Goal: Task Accomplishment & Management: Complete application form

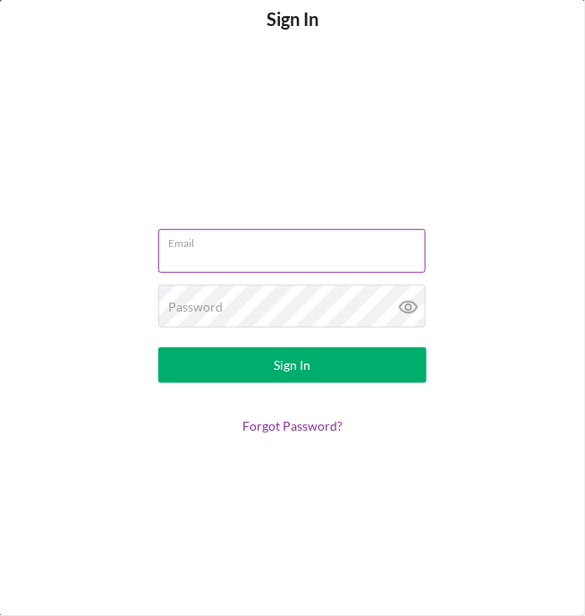
click at [213, 251] on input "Email" at bounding box center [292, 250] width 268 height 43
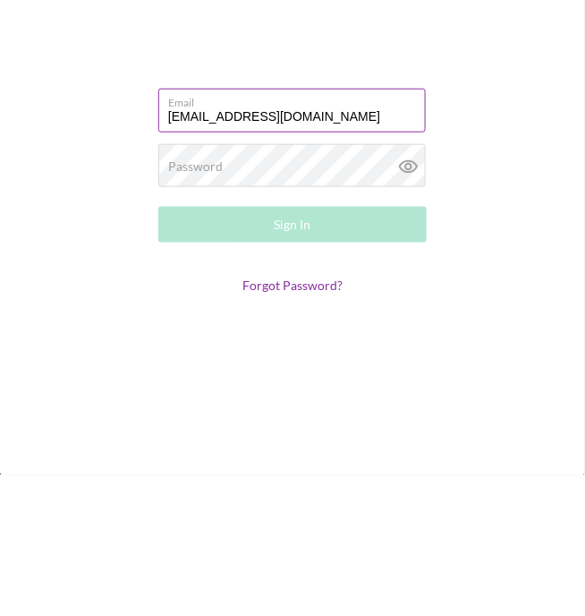
type input "valkyrielogistics2022@gmail.com"
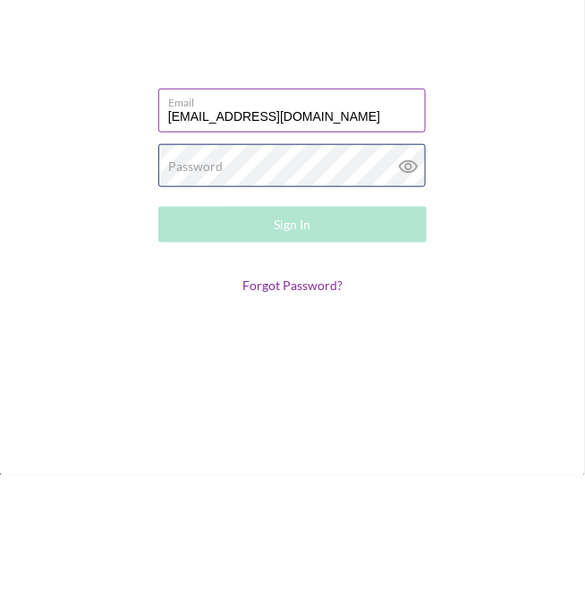
click at [251, 306] on div "Password Required" at bounding box center [292, 307] width 268 height 45
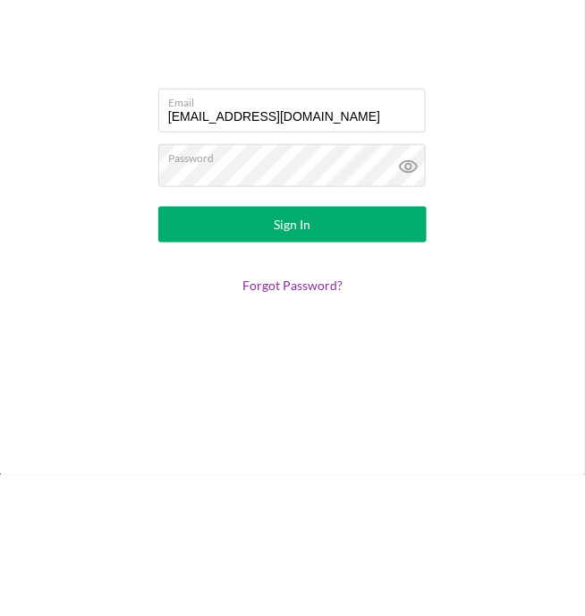
click at [320, 370] on button "Sign In" at bounding box center [292, 365] width 268 height 36
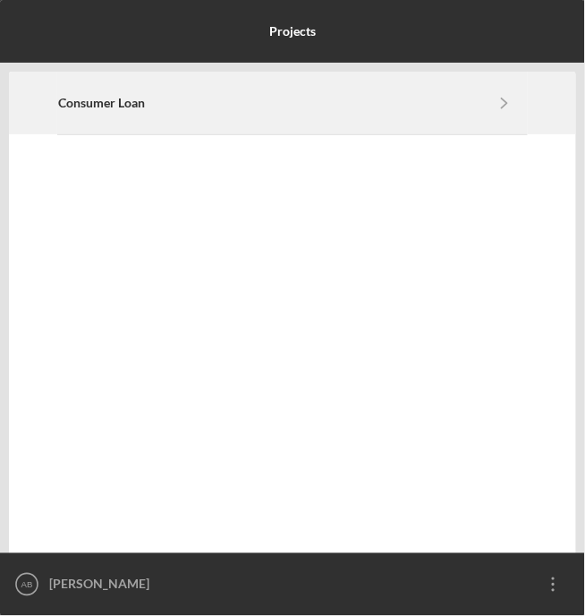
click at [515, 101] on icon "Icon/Navigate" at bounding box center [504, 102] width 40 height 40
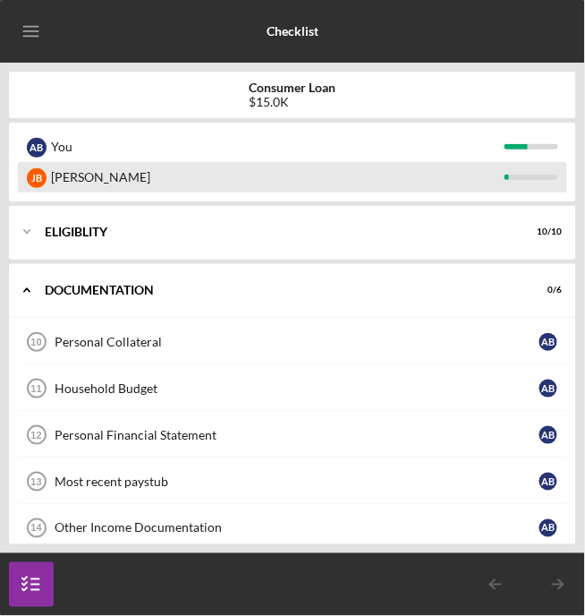
click at [60, 177] on div "[PERSON_NAME]" at bounding box center [278, 177] width 454 height 30
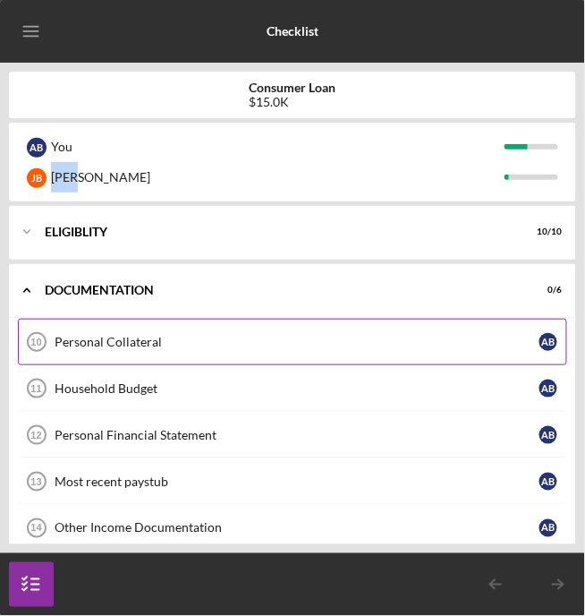
click at [55, 348] on div "Personal Collateral" at bounding box center [297, 342] width 485 height 14
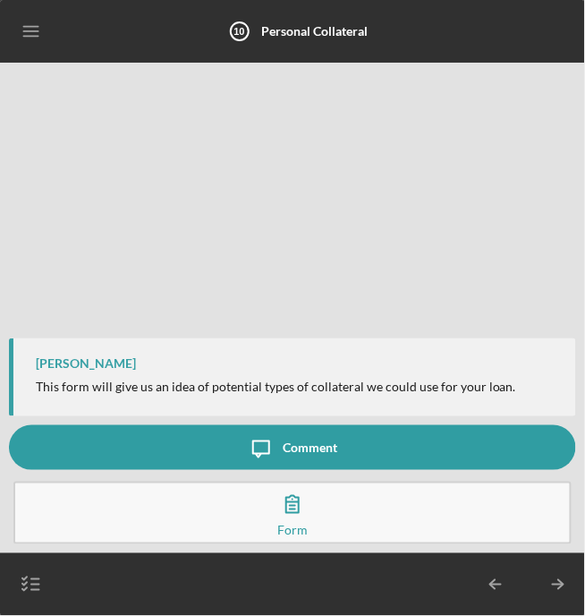
click at [368, 522] on button "Complete the Form Form" at bounding box center [292, 513] width 558 height 63
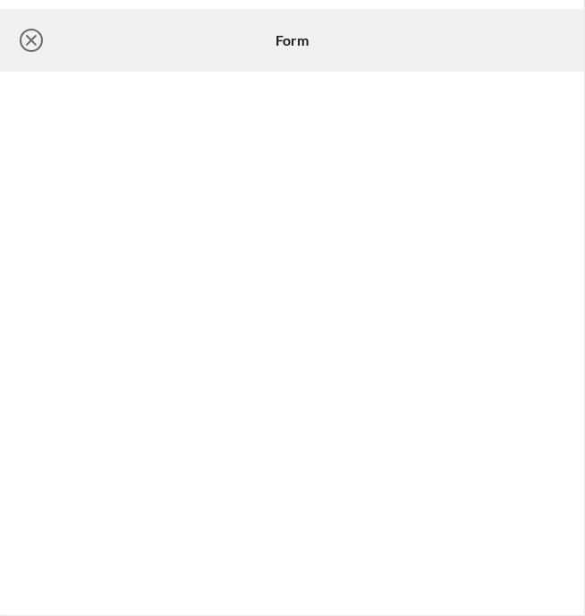
click at [30, 33] on icon "Icon/Close" at bounding box center [31, 40] width 45 height 45
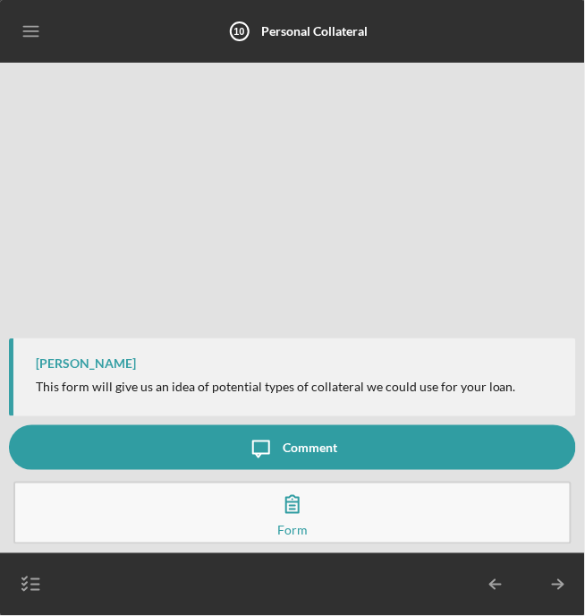
click at [558, 591] on icon "Icon/Table Pagination Arrow" at bounding box center [558, 584] width 45 height 45
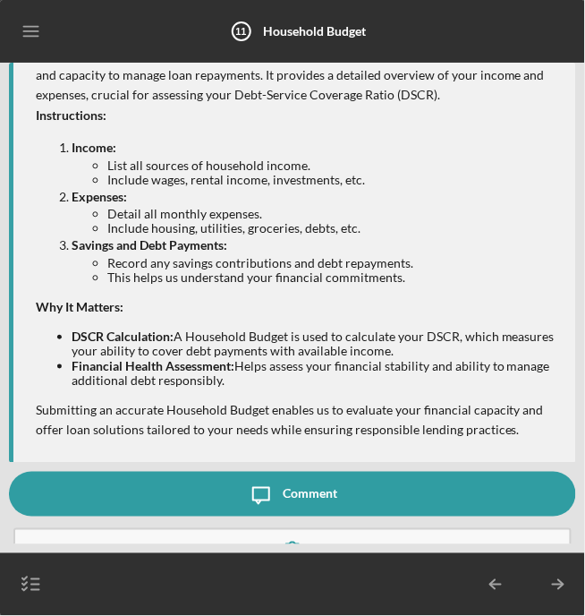
scroll to position [138, 0]
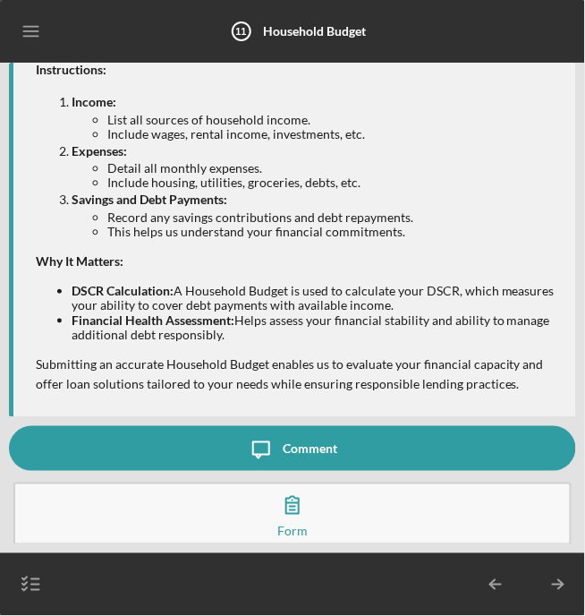
click at [374, 518] on button "Complete the Form Form" at bounding box center [292, 513] width 558 height 63
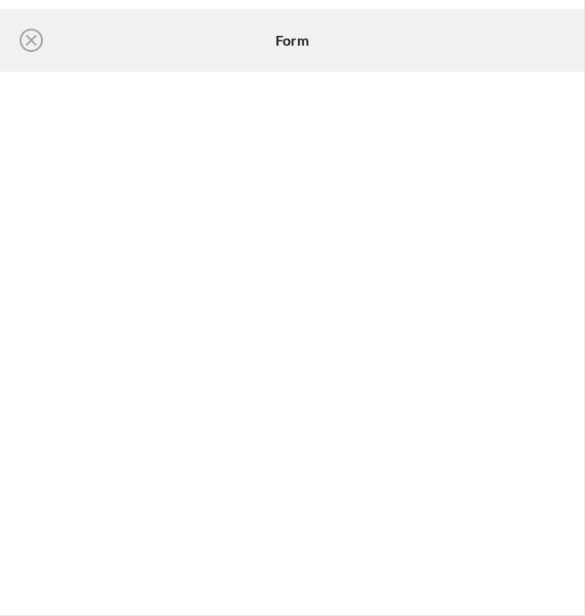
click at [484, 54] on div at bounding box center [482, 40] width 189 height 45
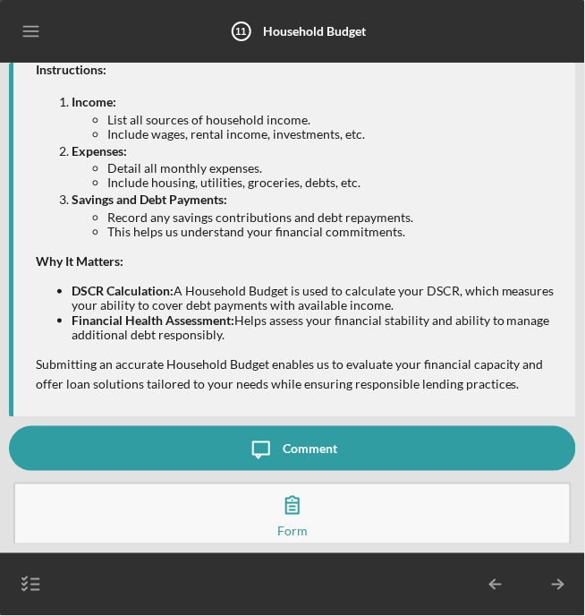
click at [333, 520] on button "Complete the Form Form" at bounding box center [292, 513] width 558 height 63
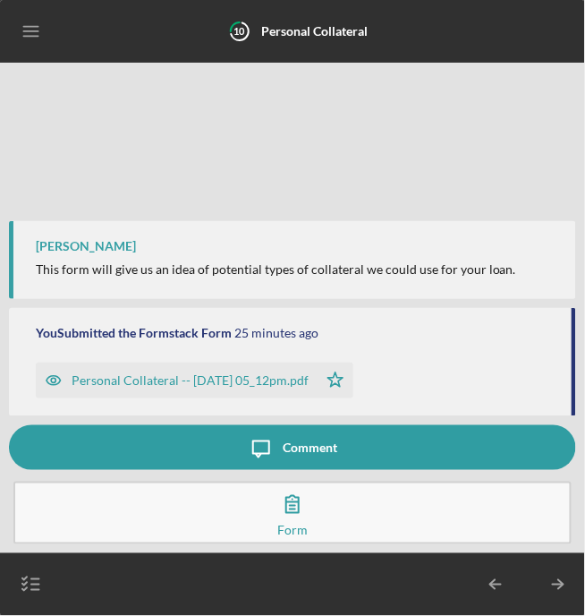
click at [315, 519] on button "Complete the Form Form" at bounding box center [292, 513] width 558 height 63
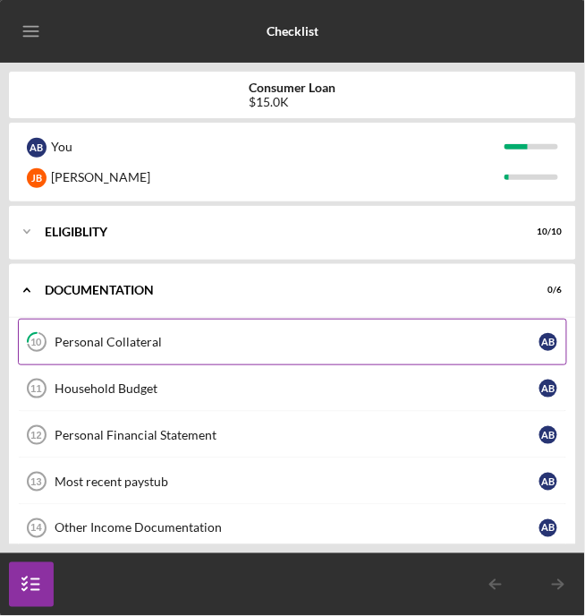
click at [461, 342] on div "Personal Collateral" at bounding box center [297, 342] width 485 height 14
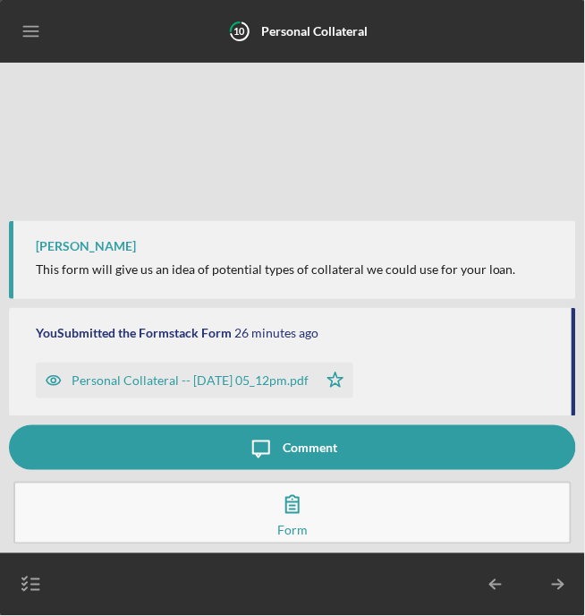
click at [321, 519] on button "Complete the Form Form" at bounding box center [292, 513] width 558 height 63
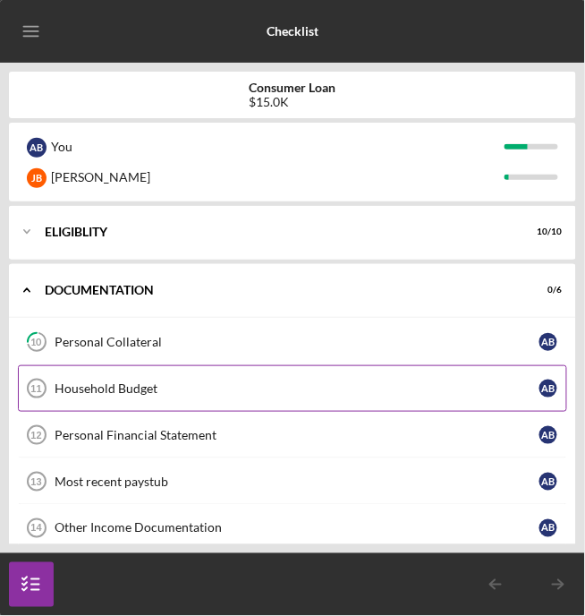
click at [474, 394] on div "Household Budget" at bounding box center [297, 388] width 485 height 14
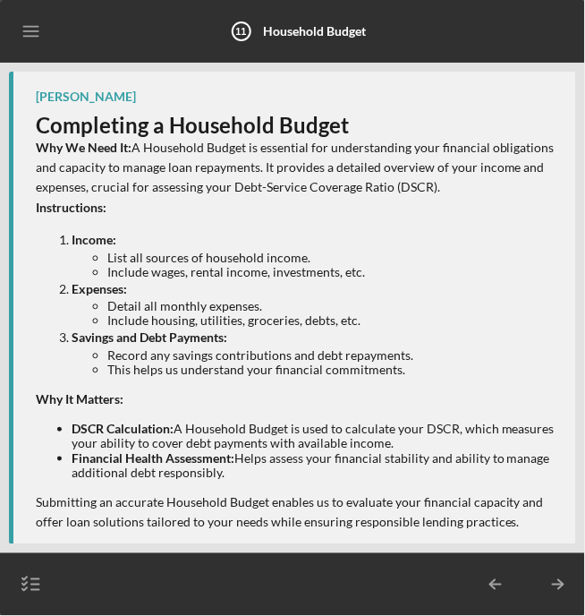
scroll to position [138, 0]
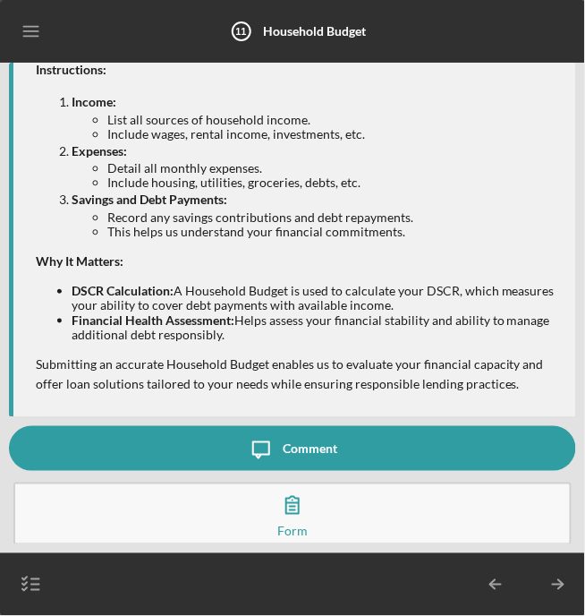
click at [320, 520] on button "Complete the Form Form" at bounding box center [292, 513] width 558 height 63
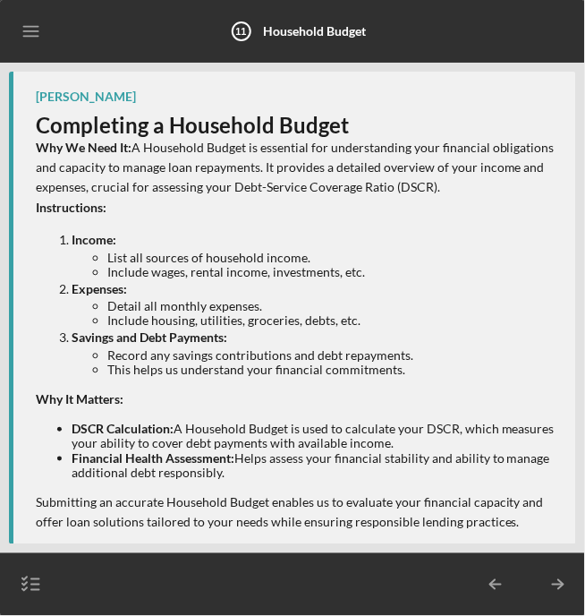
click at [42, 19] on icon "Icon/Menu" at bounding box center [32, 32] width 40 height 40
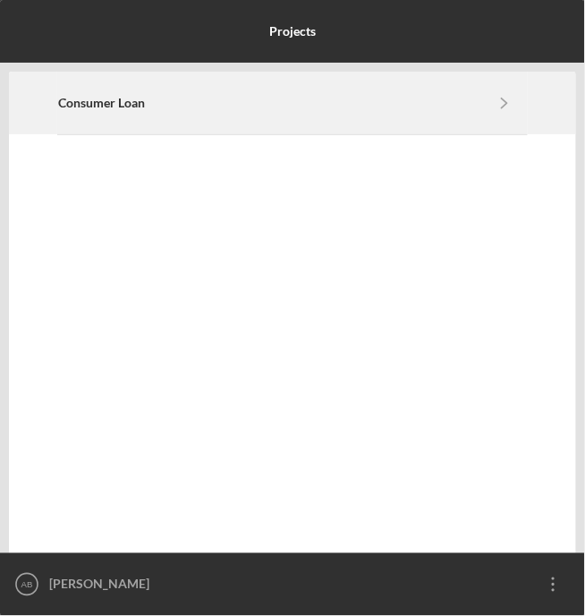
click at [511, 103] on icon "Icon/Navigate" at bounding box center [504, 102] width 40 height 40
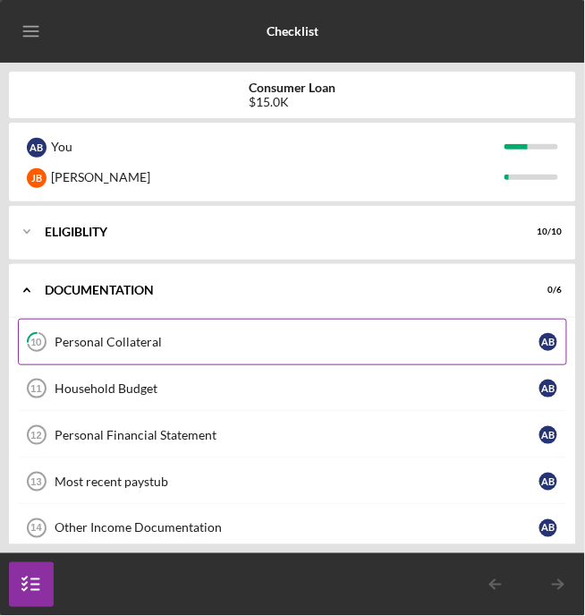
click at [482, 342] on div "Personal Collateral" at bounding box center [297, 342] width 485 height 14
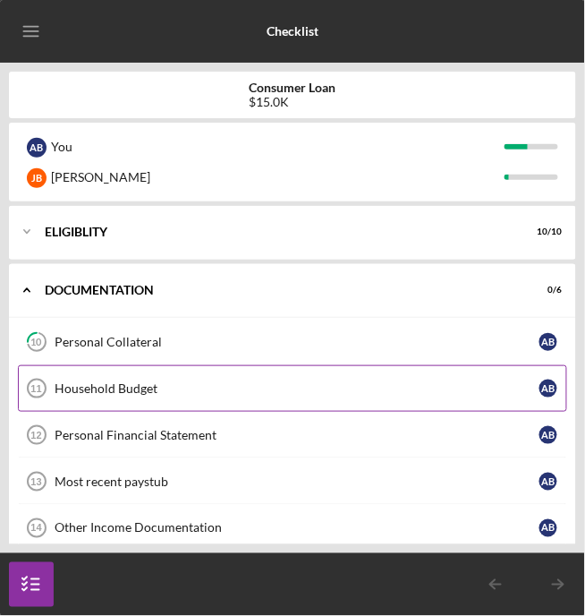
click at [482, 392] on div "Household Budget" at bounding box center [297, 388] width 485 height 14
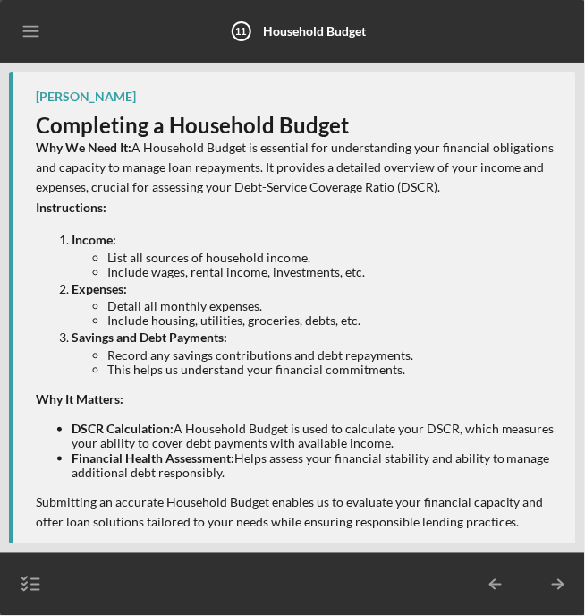
scroll to position [138, 0]
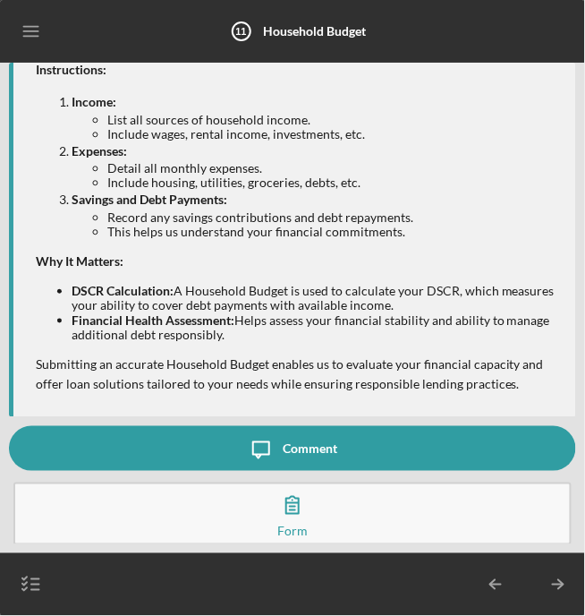
click at [413, 512] on button "Complete the Form Form" at bounding box center [292, 513] width 558 height 63
